Goal: Communication & Community: Answer question/provide support

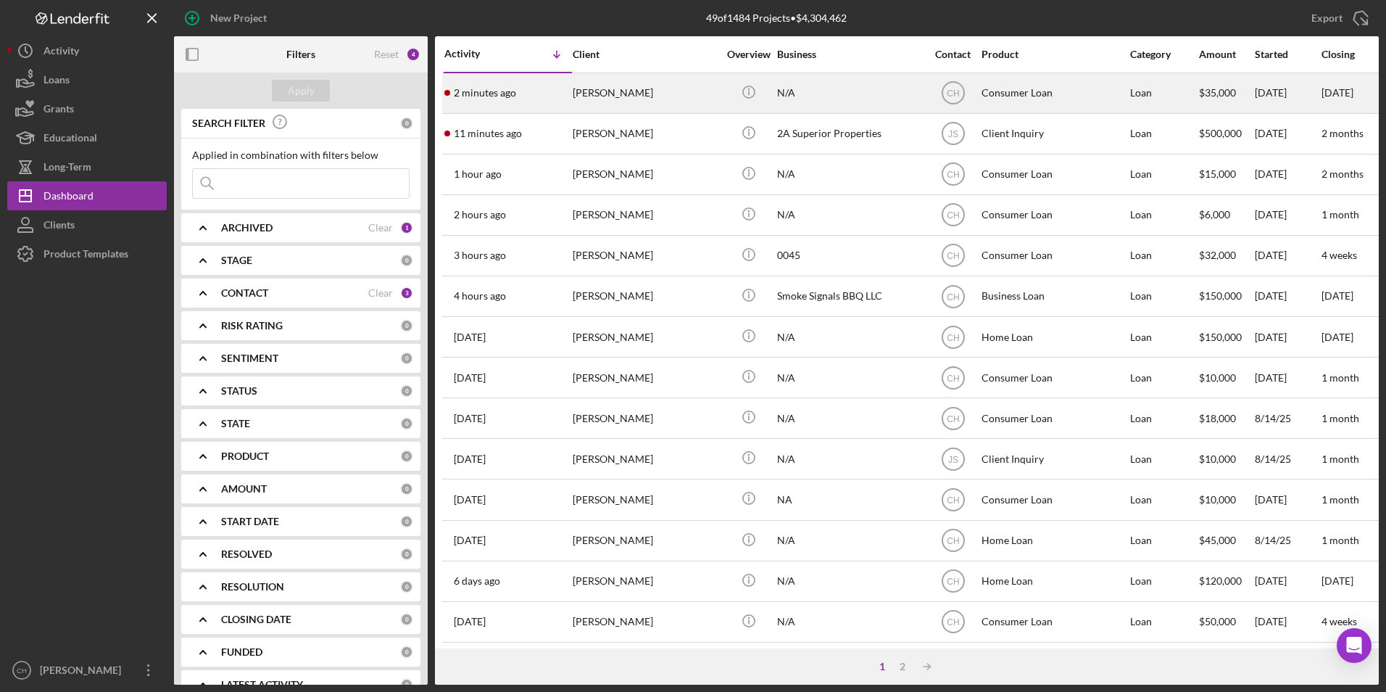
click at [612, 97] on div "[PERSON_NAME]" at bounding box center [645, 93] width 145 height 38
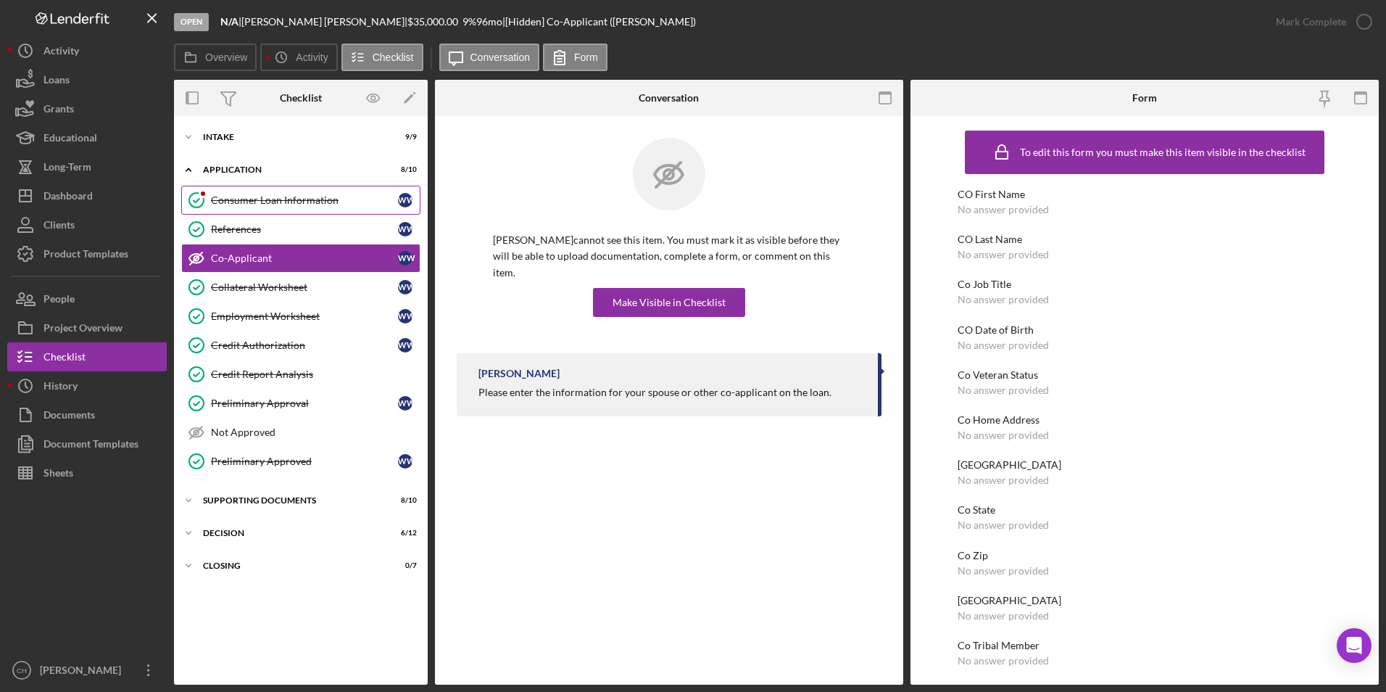
click at [284, 199] on div "Consumer Loan Information" at bounding box center [304, 200] width 187 height 12
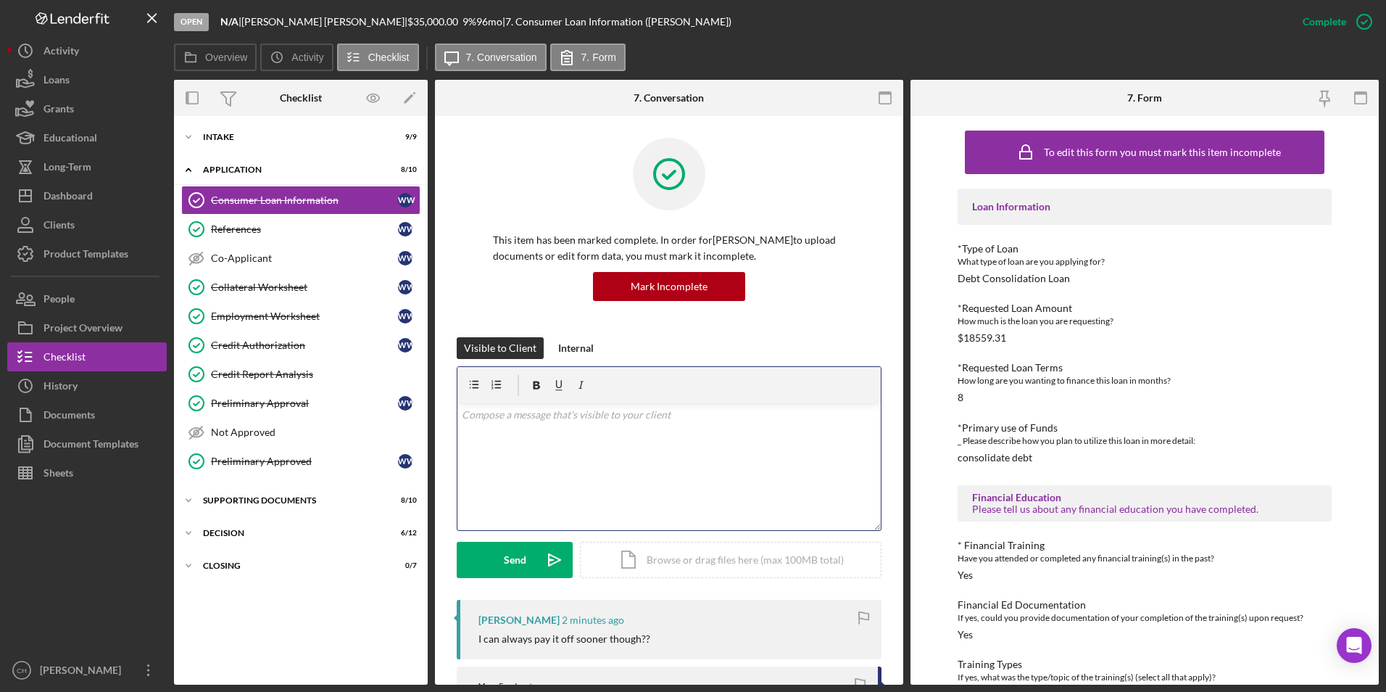
click at [550, 421] on p at bounding box center [669, 415] width 415 height 16
click at [496, 566] on button "Send Icon/icon-invite-send" at bounding box center [515, 560] width 116 height 36
